Goal: Transaction & Acquisition: Book appointment/travel/reservation

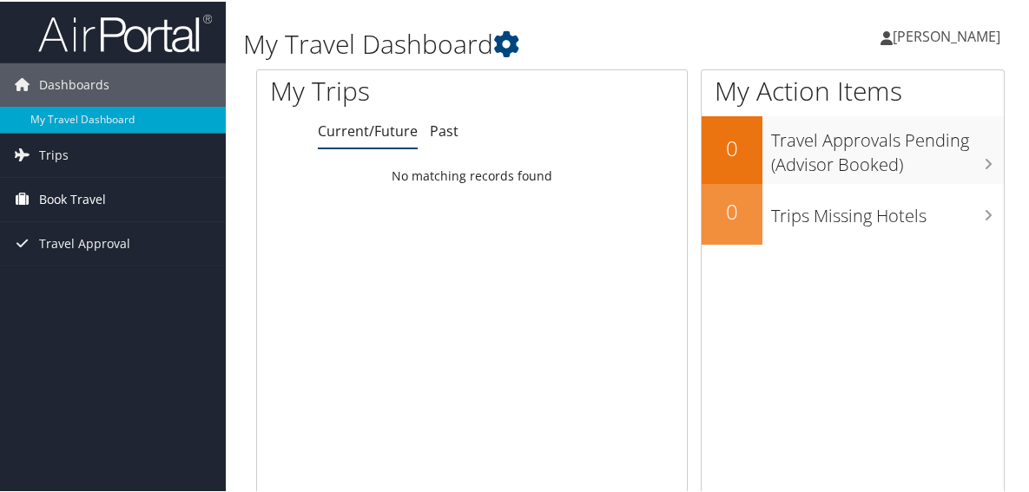
click at [58, 193] on span "Book Travel" at bounding box center [72, 197] width 67 height 43
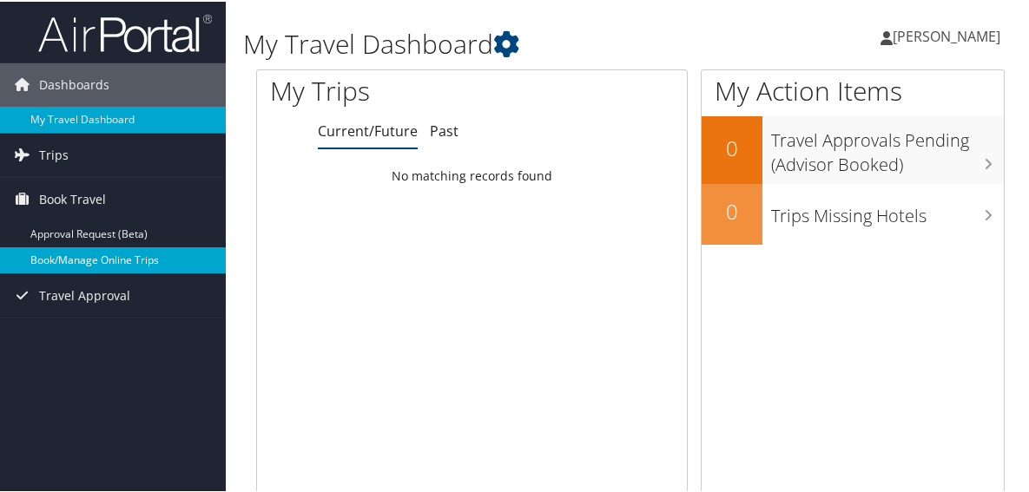
click at [48, 255] on link "Book/Manage Online Trips" at bounding box center [113, 259] width 226 height 26
click at [50, 254] on link "Book/Manage Online Trips" at bounding box center [113, 259] width 226 height 26
